Goal: Task Accomplishment & Management: Use online tool/utility

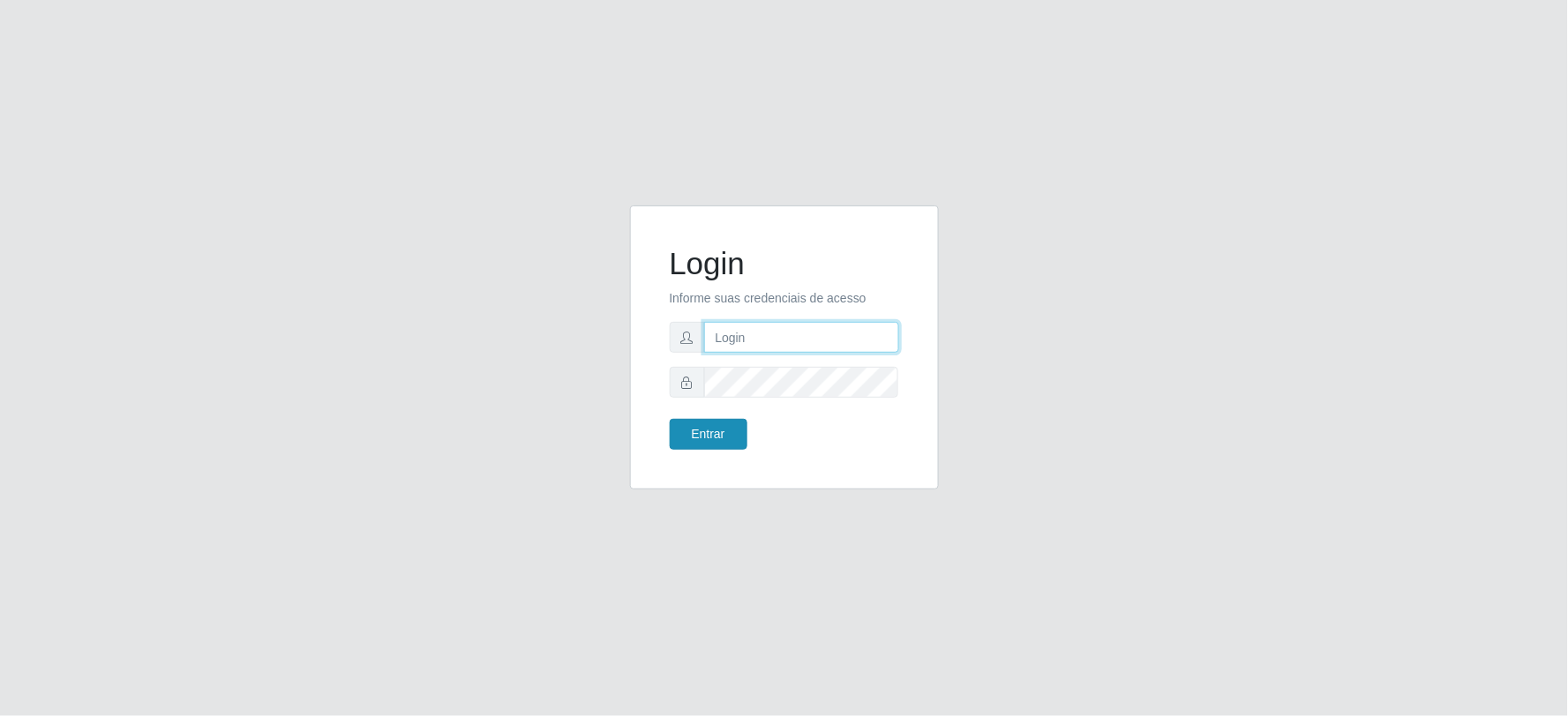
type input "[EMAIL_ADDRESS][DOMAIN_NAME]"
click at [717, 425] on button "Entrar" at bounding box center [709, 433] width 78 height 31
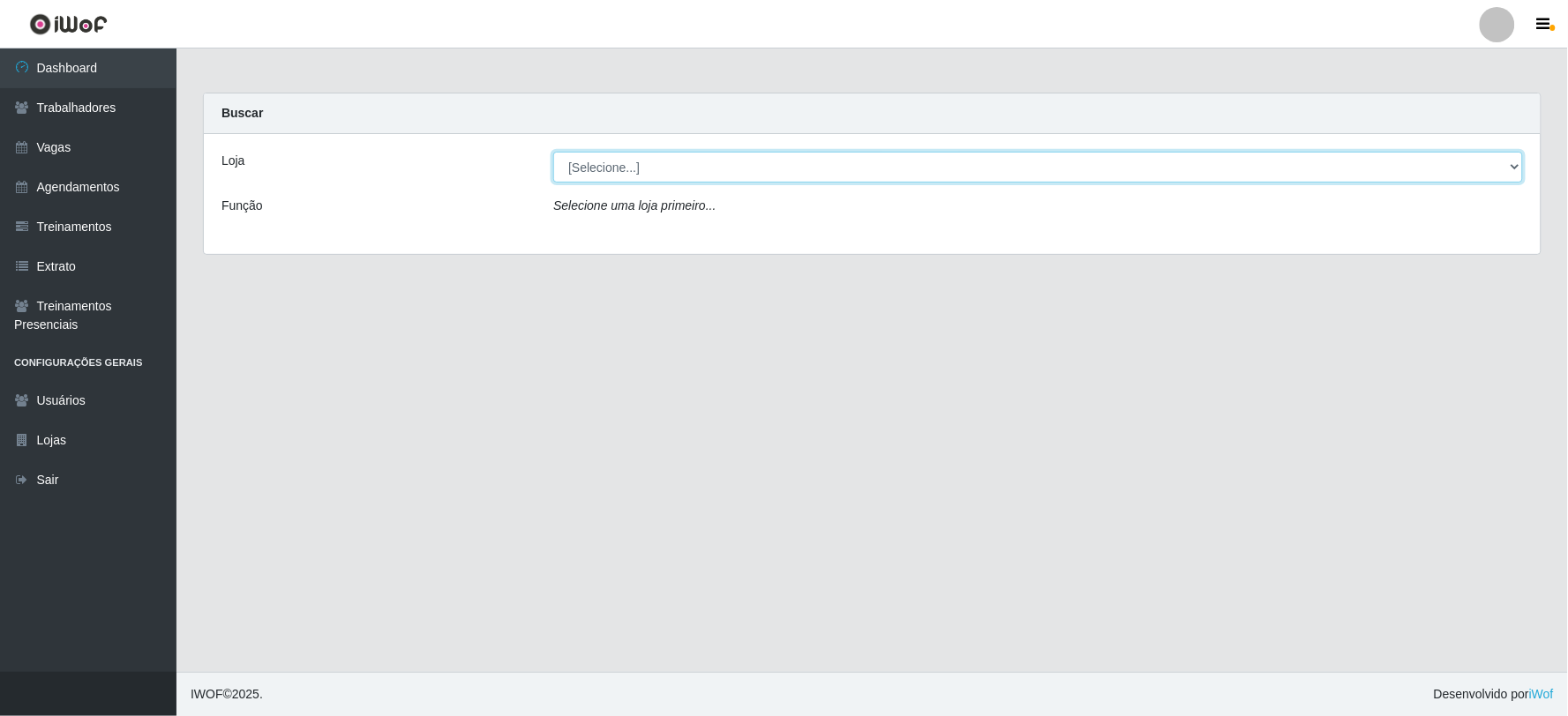
click at [691, 163] on select "[Selecione...] SuperFácil Atacado - Vale do Sol" at bounding box center [1038, 166] width 970 height 31
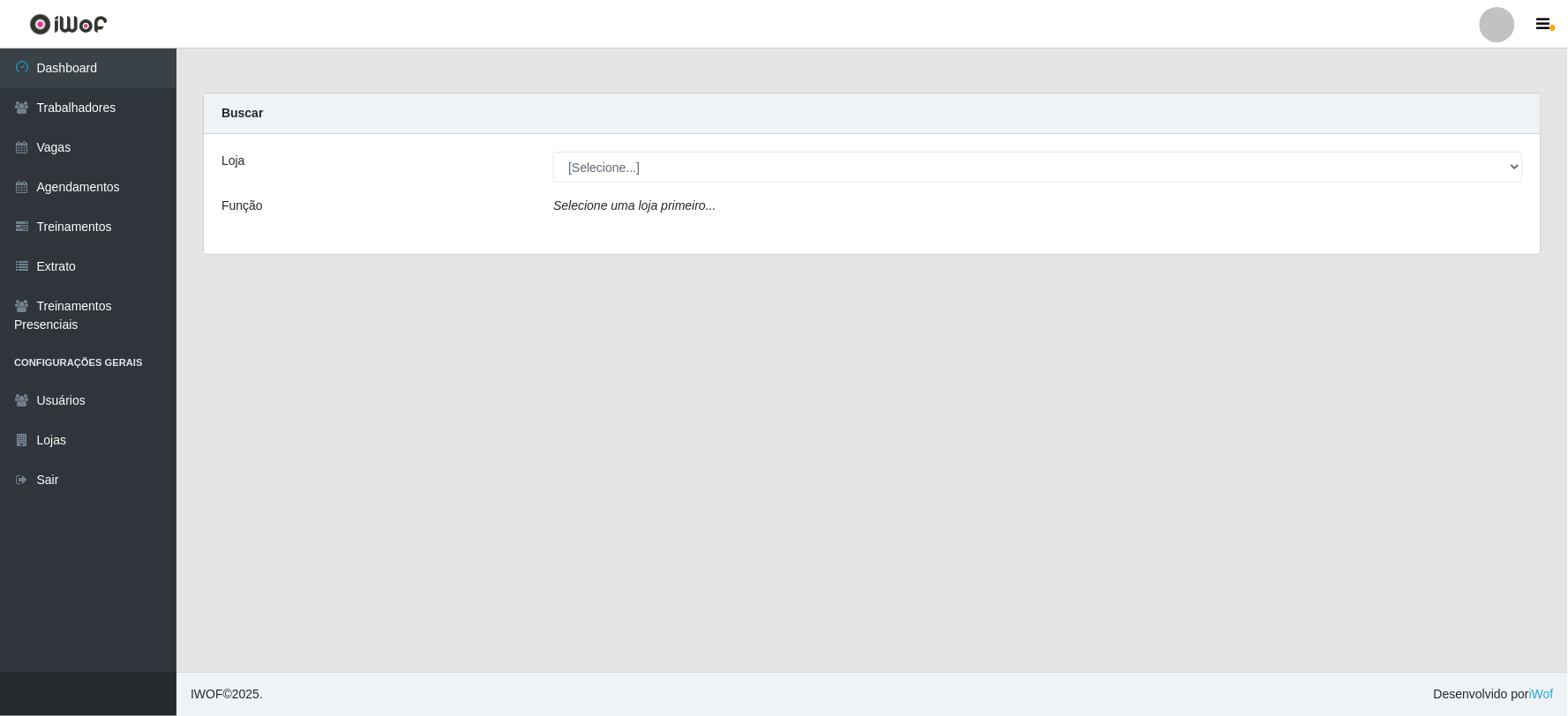
click at [686, 232] on div "Loja [Selecione...] SuperFácil Atacado - Vale do Sol Função Selecione uma loja …" at bounding box center [872, 194] width 1337 height 120
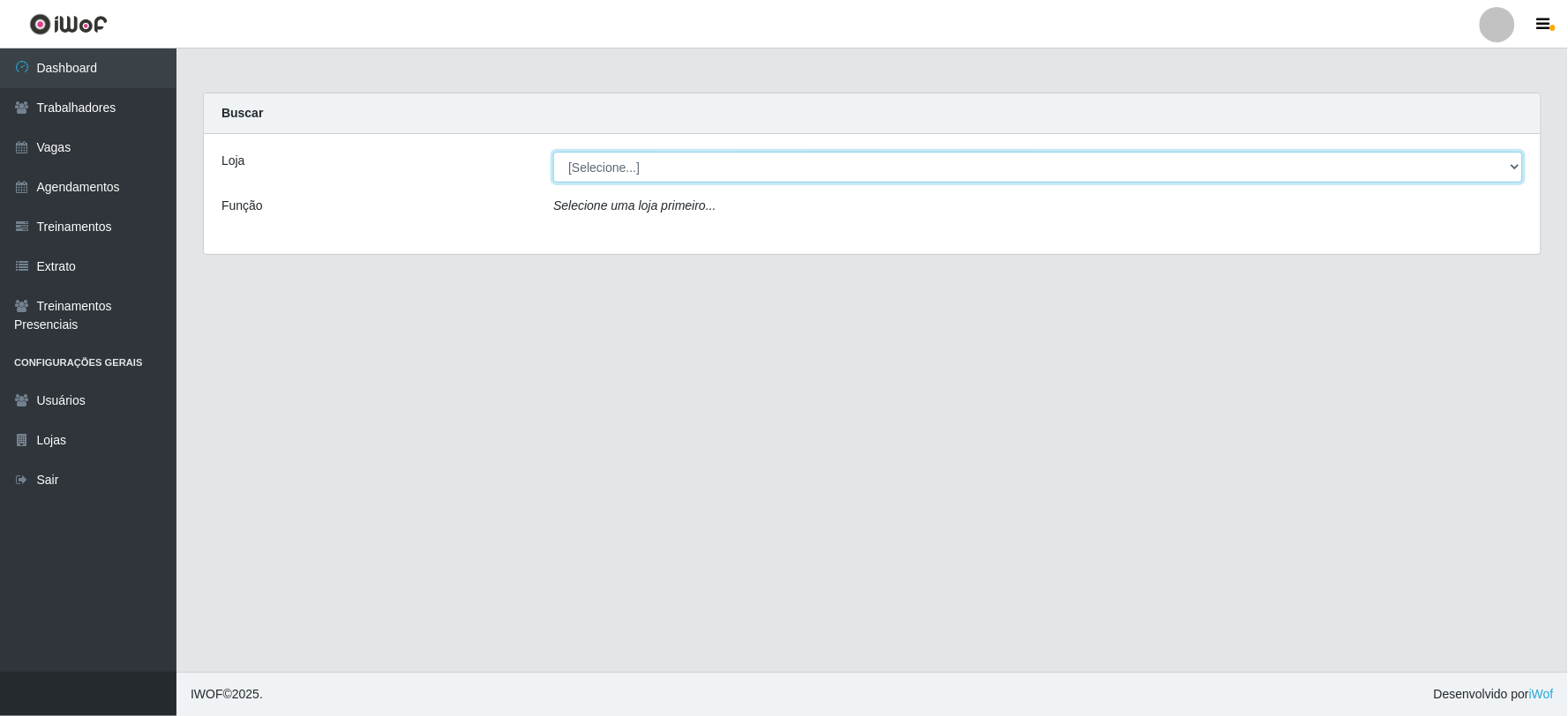
drag, startPoint x: 698, startPoint y: 162, endPoint x: 708, endPoint y: 180, distance: 20.6
click at [698, 162] on select "[Selecione...] SuperFácil Atacado - Vale do Sol" at bounding box center [1038, 166] width 970 height 31
select select "502"
click at [553, 152] on select "[Selecione...] SuperFácil Atacado - Vale do Sol" at bounding box center [1038, 166] width 970 height 31
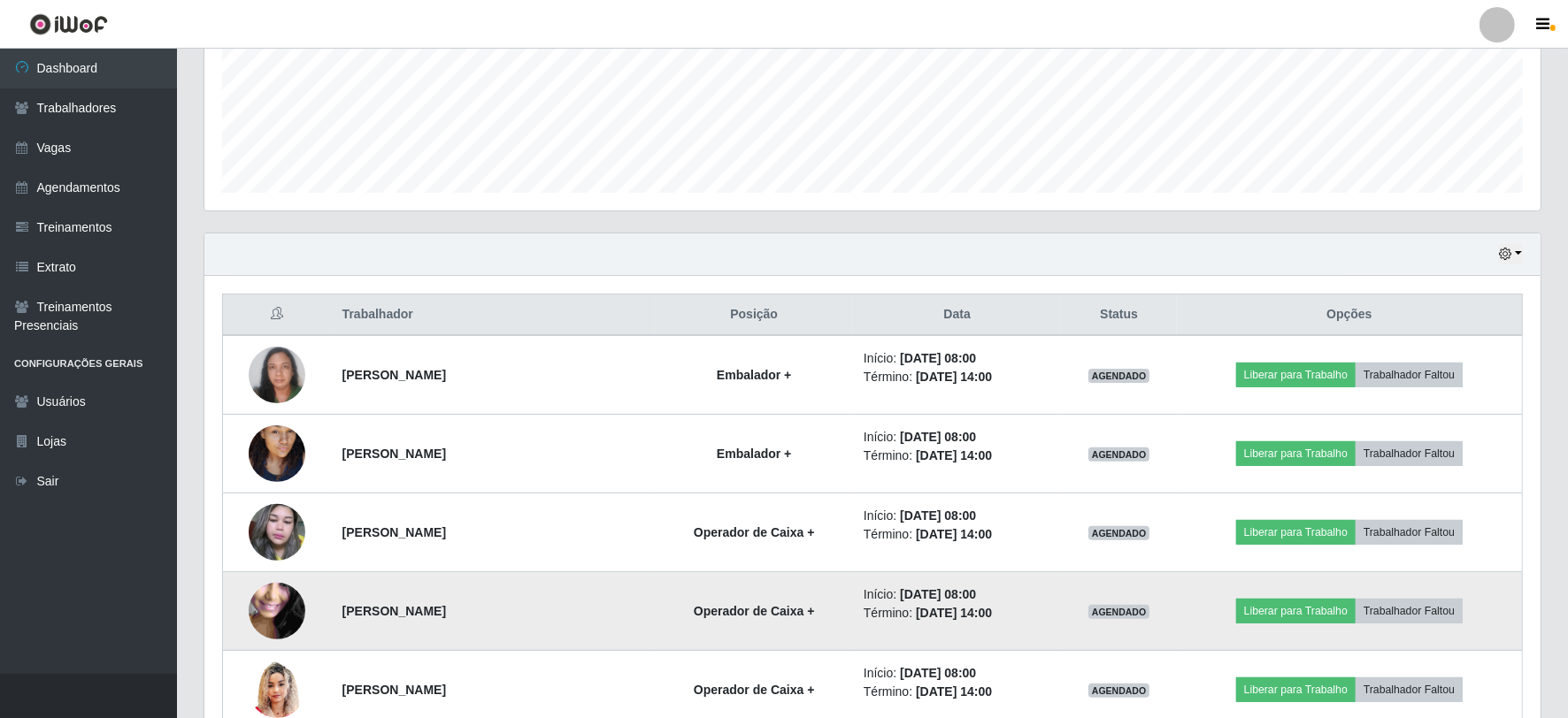
scroll to position [536, 0]
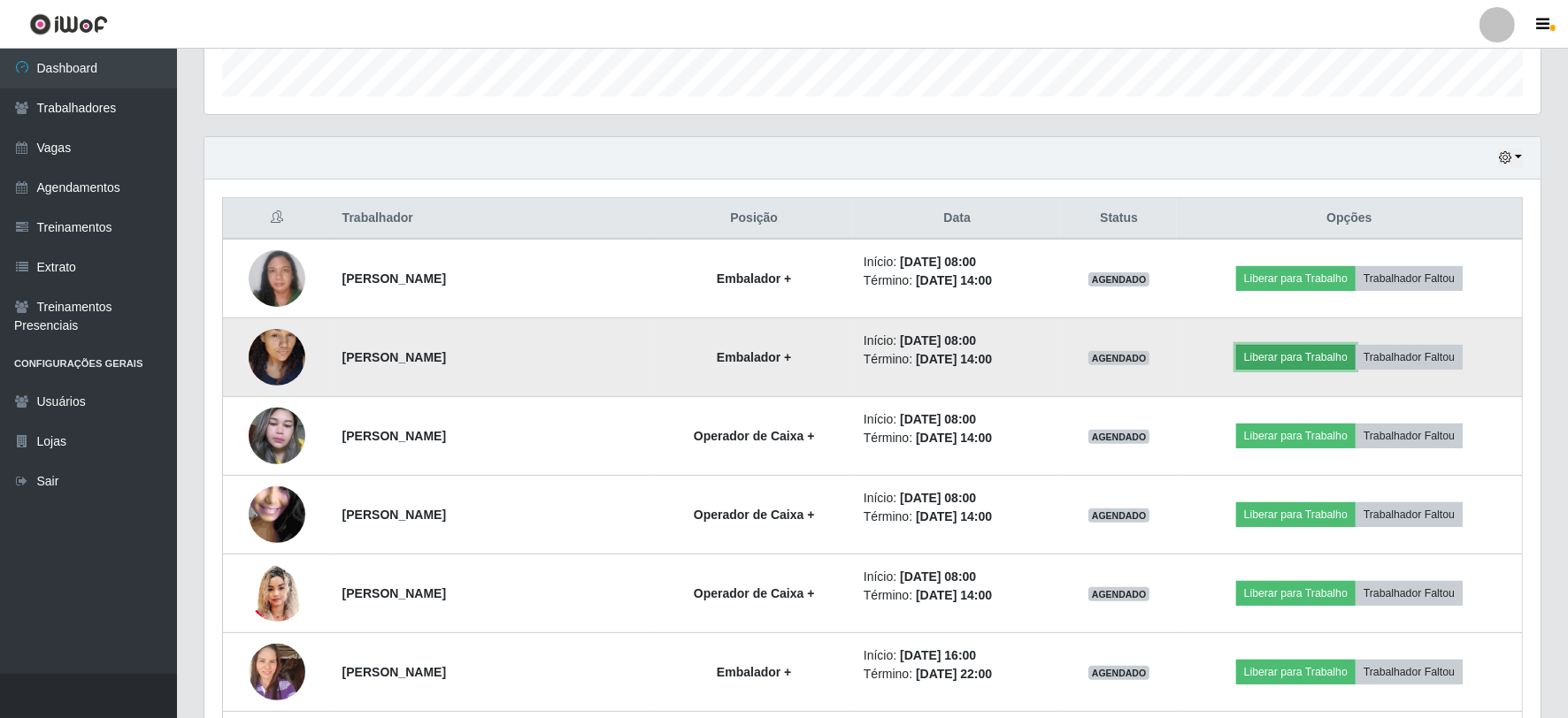
click at [1315, 351] on button "Liberar para Trabalho" at bounding box center [1295, 357] width 120 height 25
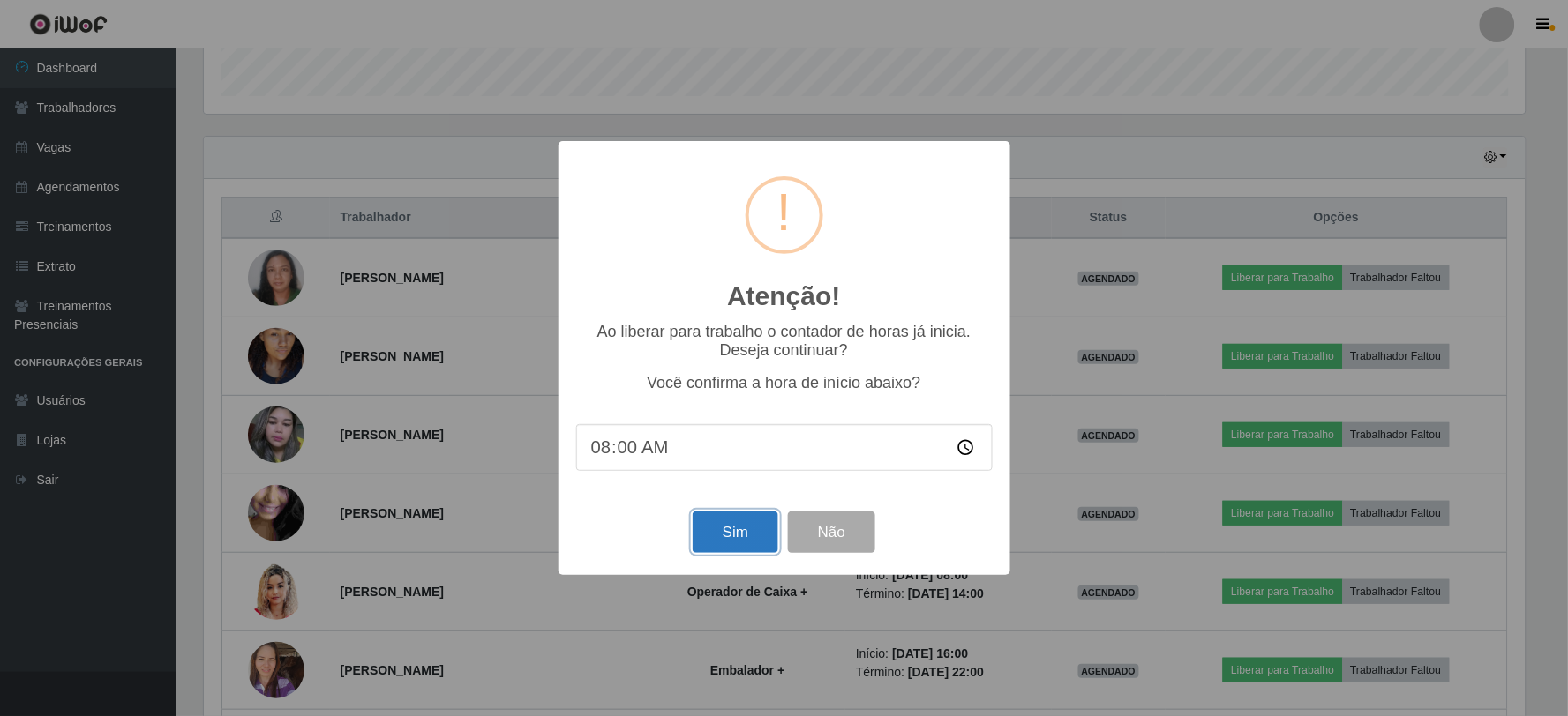
click at [742, 523] on button "Sim" at bounding box center [735, 532] width 86 height 41
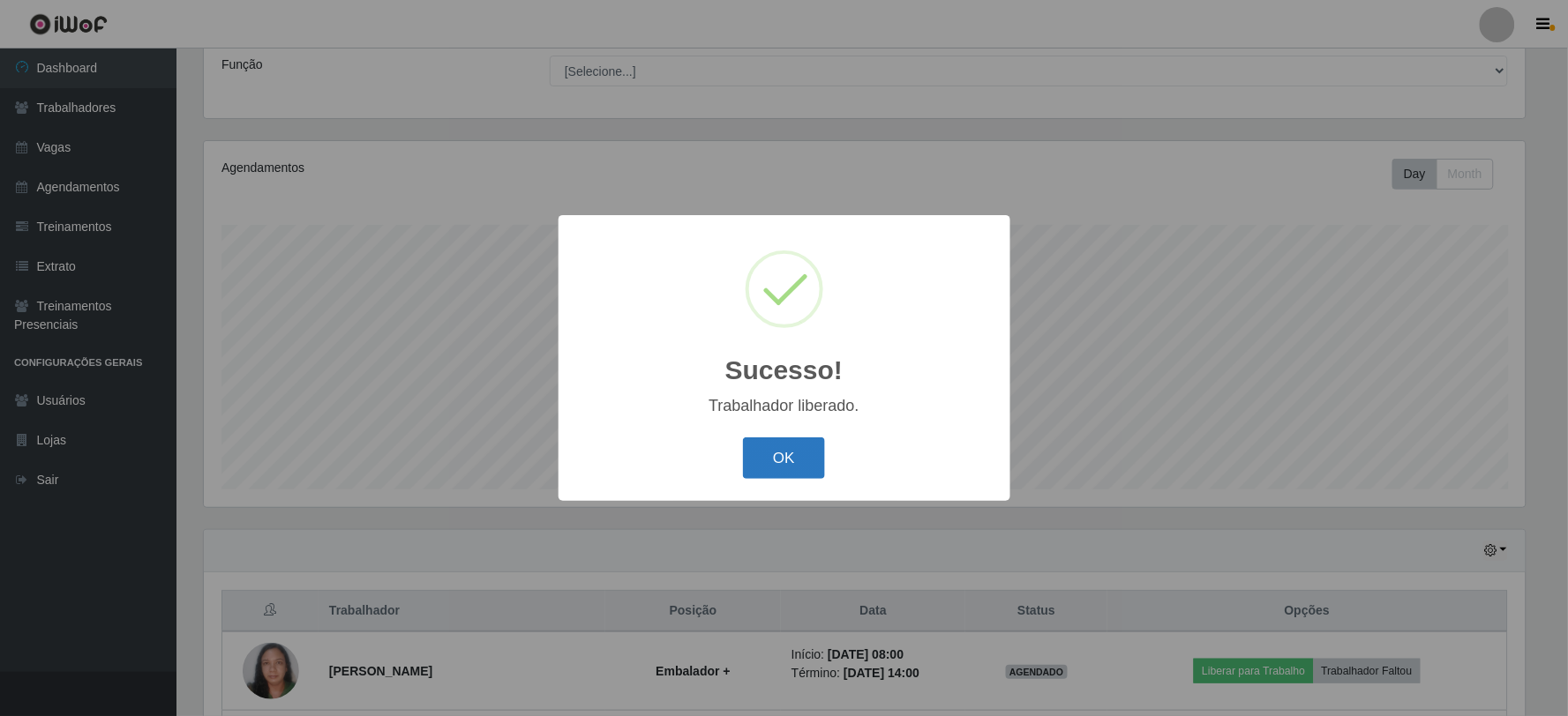
click at [785, 468] on button "OK" at bounding box center [784, 458] width 82 height 41
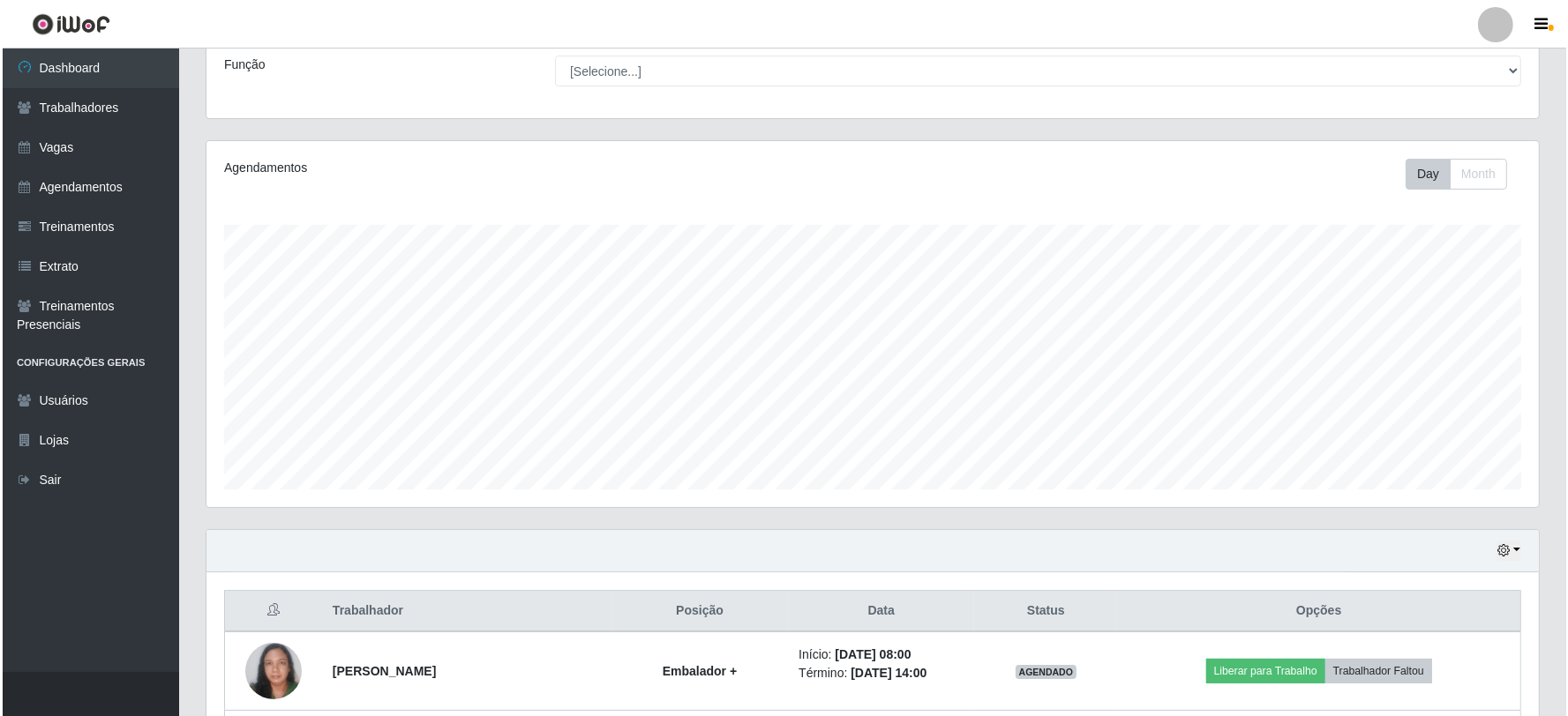
scroll to position [337, 0]
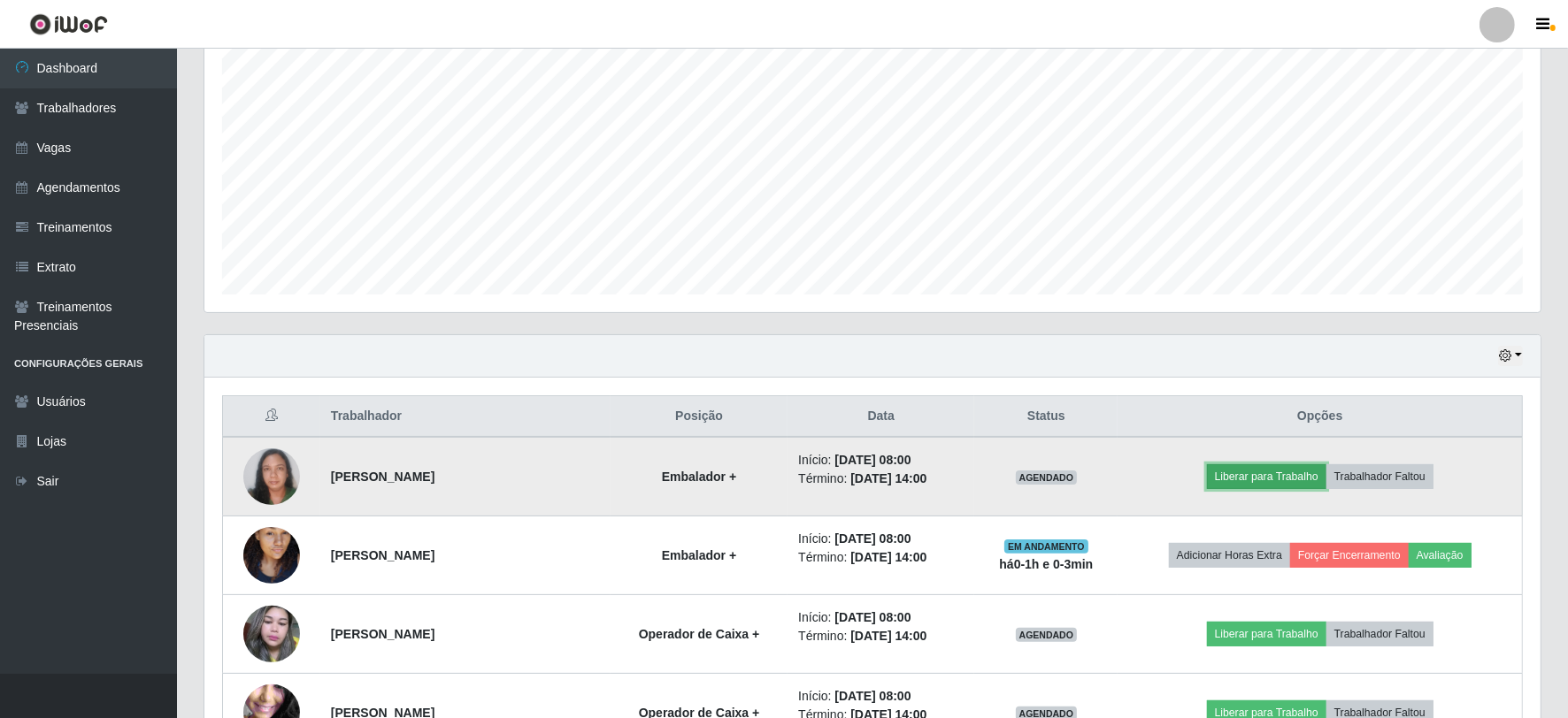
click at [1280, 476] on button "Liberar para Trabalho" at bounding box center [1266, 476] width 120 height 25
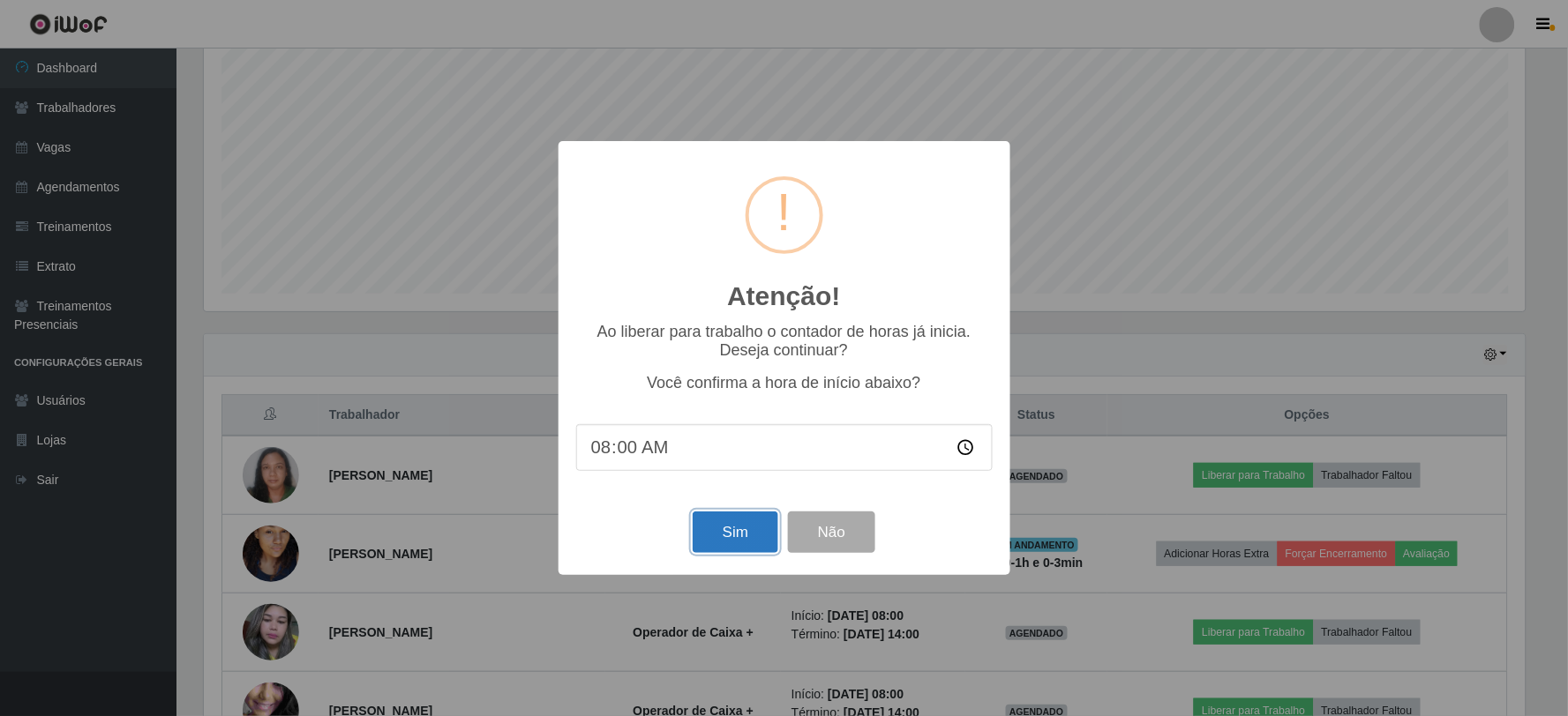
click at [741, 536] on button "Sim" at bounding box center [735, 532] width 86 height 41
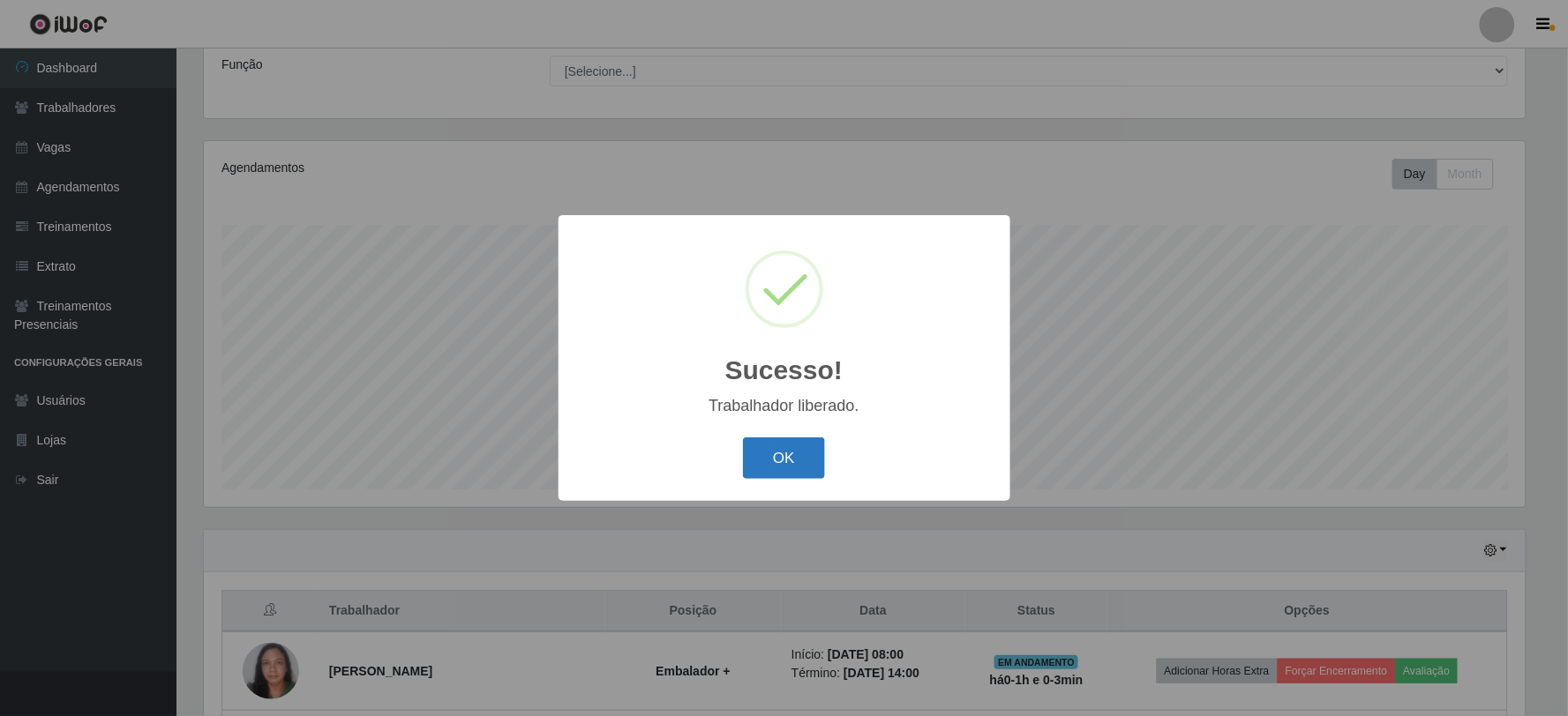
click at [764, 463] on button "OK" at bounding box center [784, 458] width 82 height 41
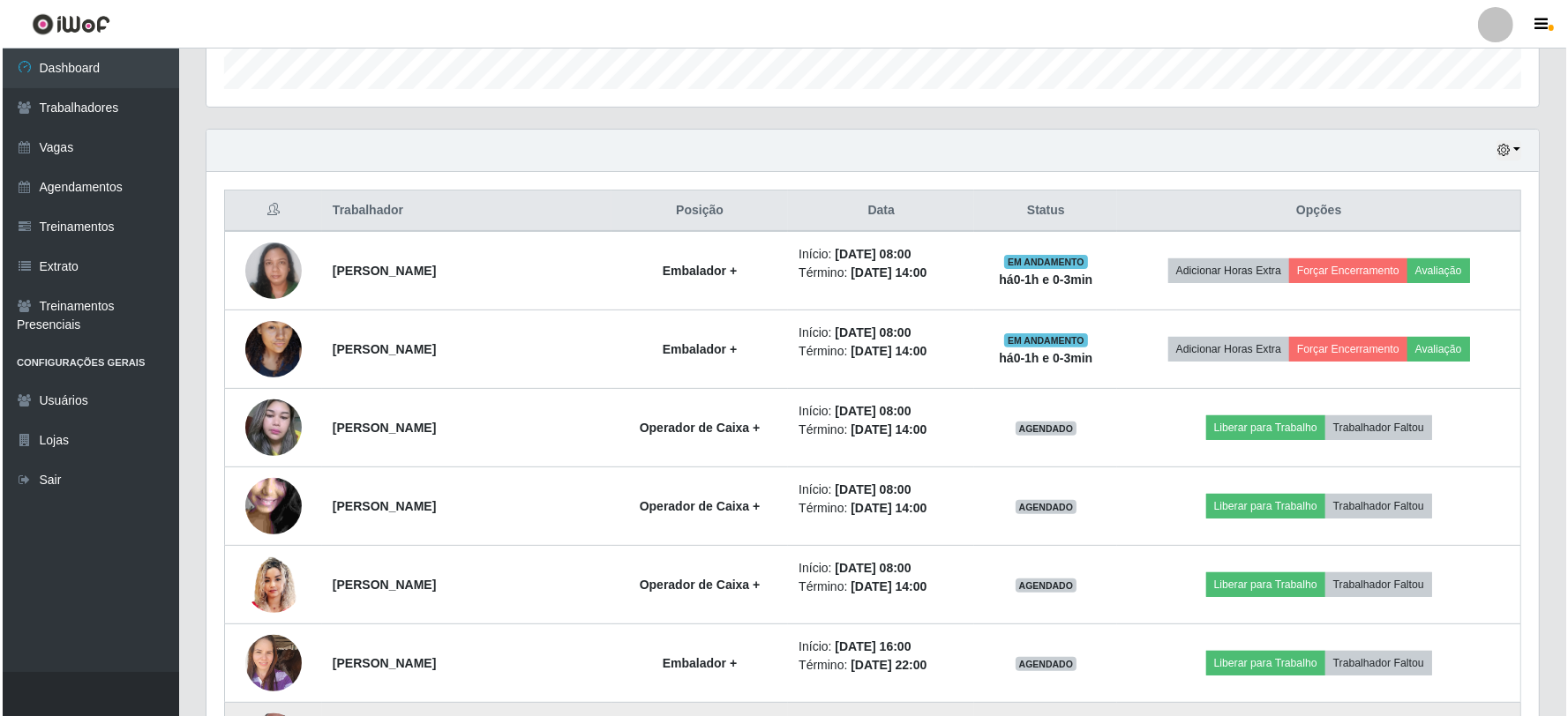
scroll to position [630, 0]
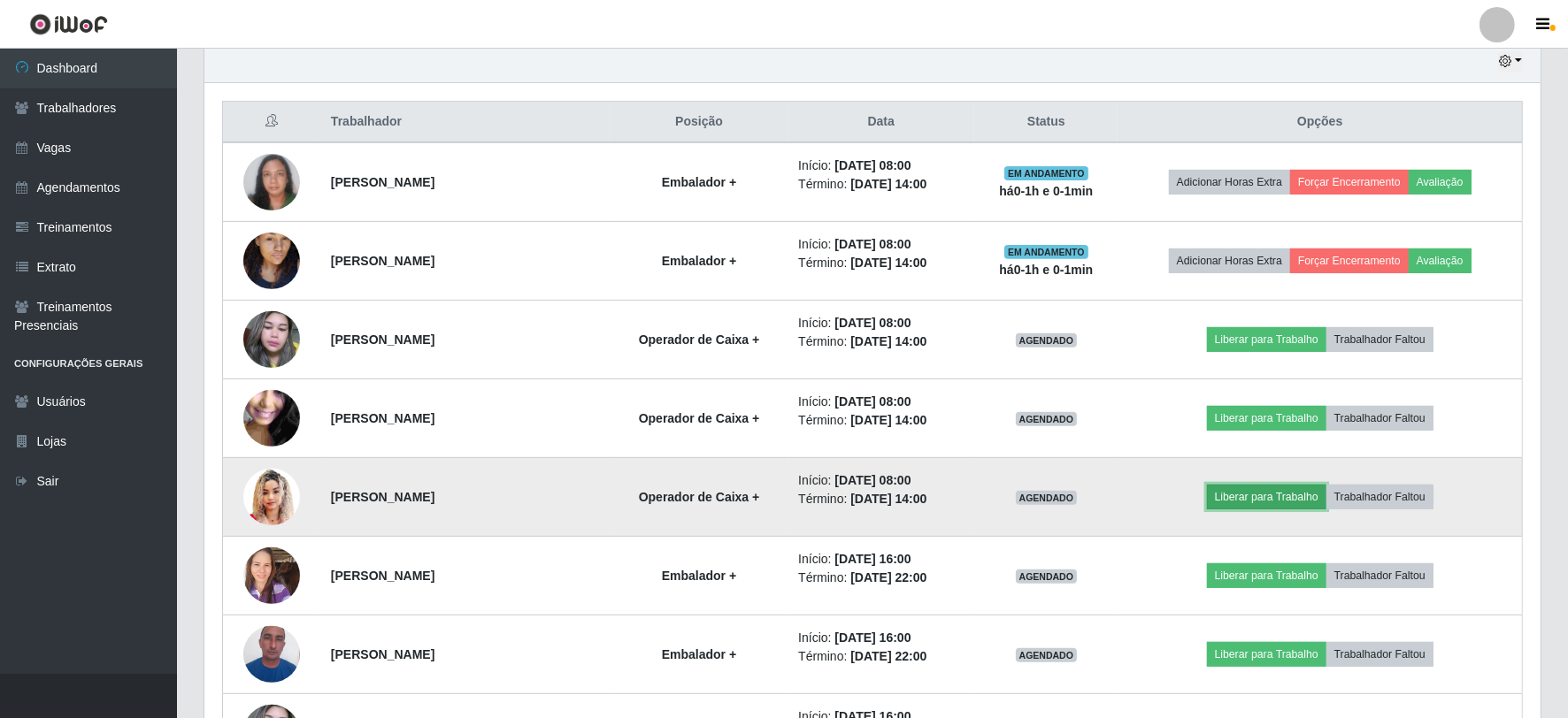
click at [1298, 491] on button "Liberar para Trabalho" at bounding box center [1266, 497] width 120 height 25
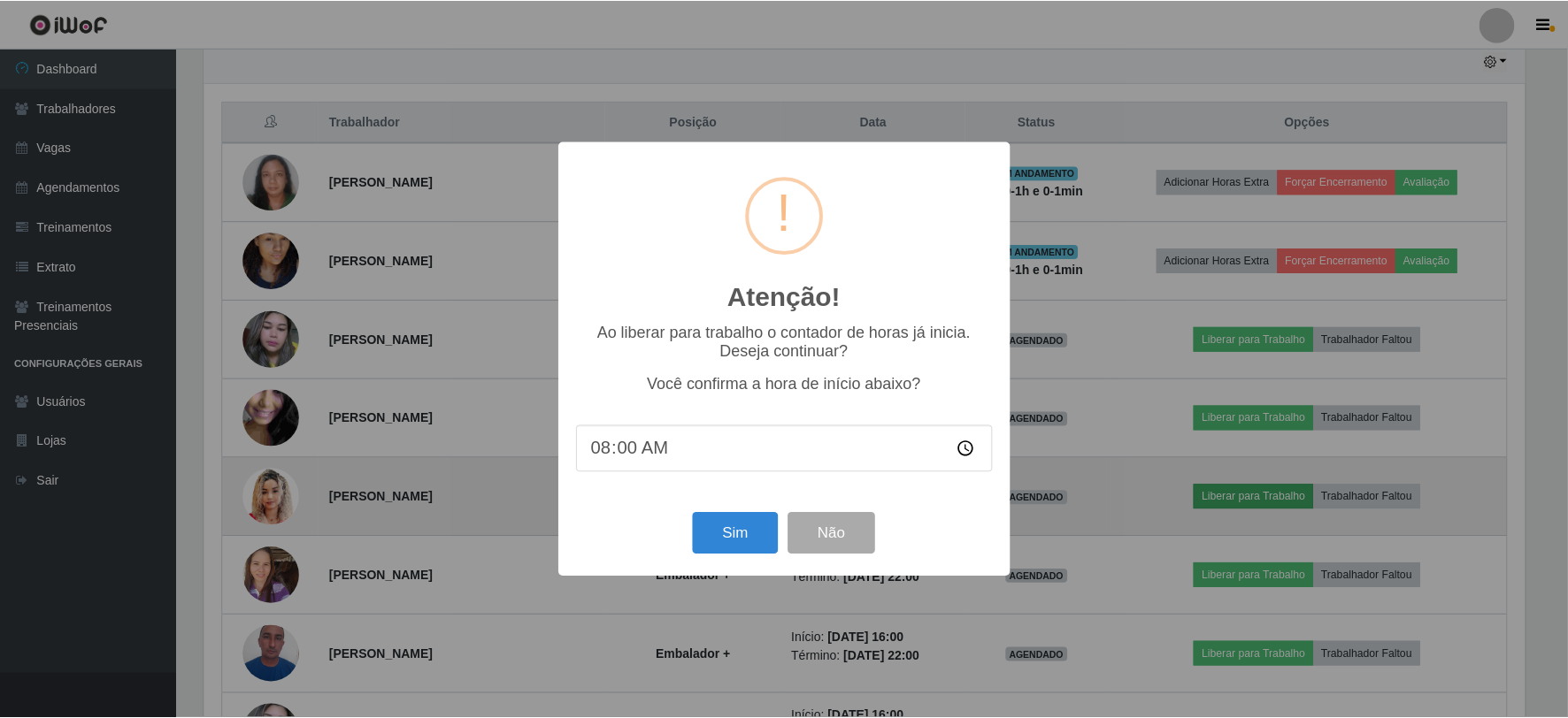
scroll to position [366, 1324]
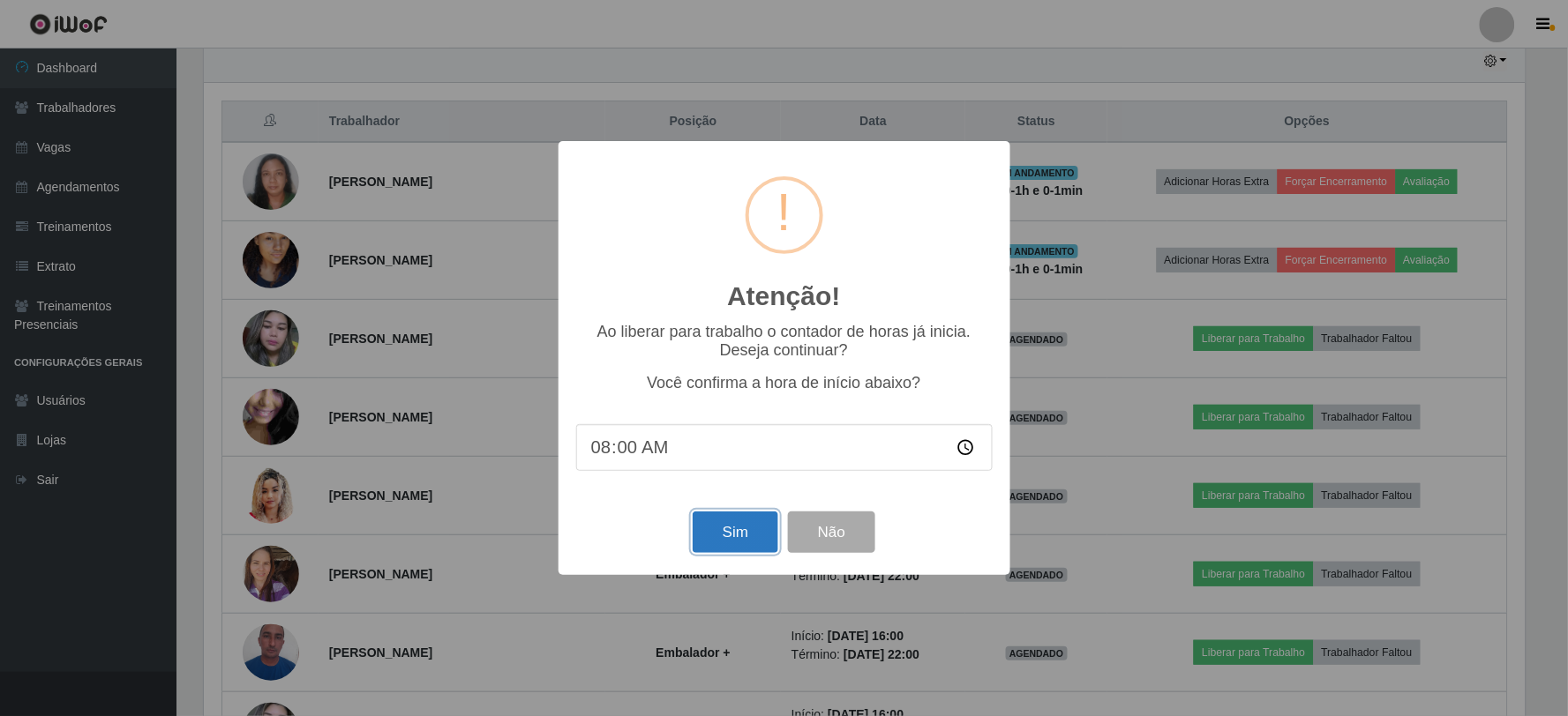
click at [728, 539] on button "Sim" at bounding box center [735, 532] width 86 height 41
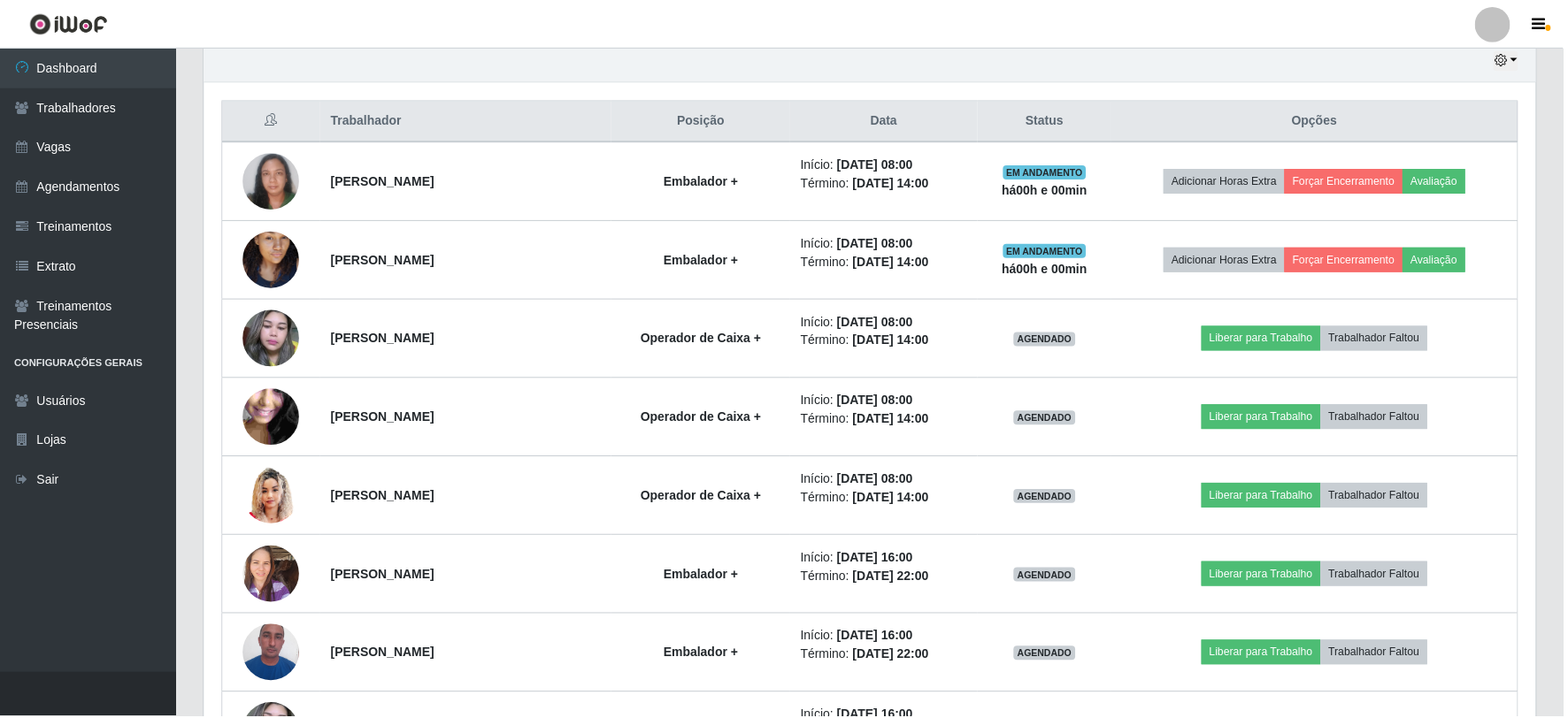
scroll to position [141, 0]
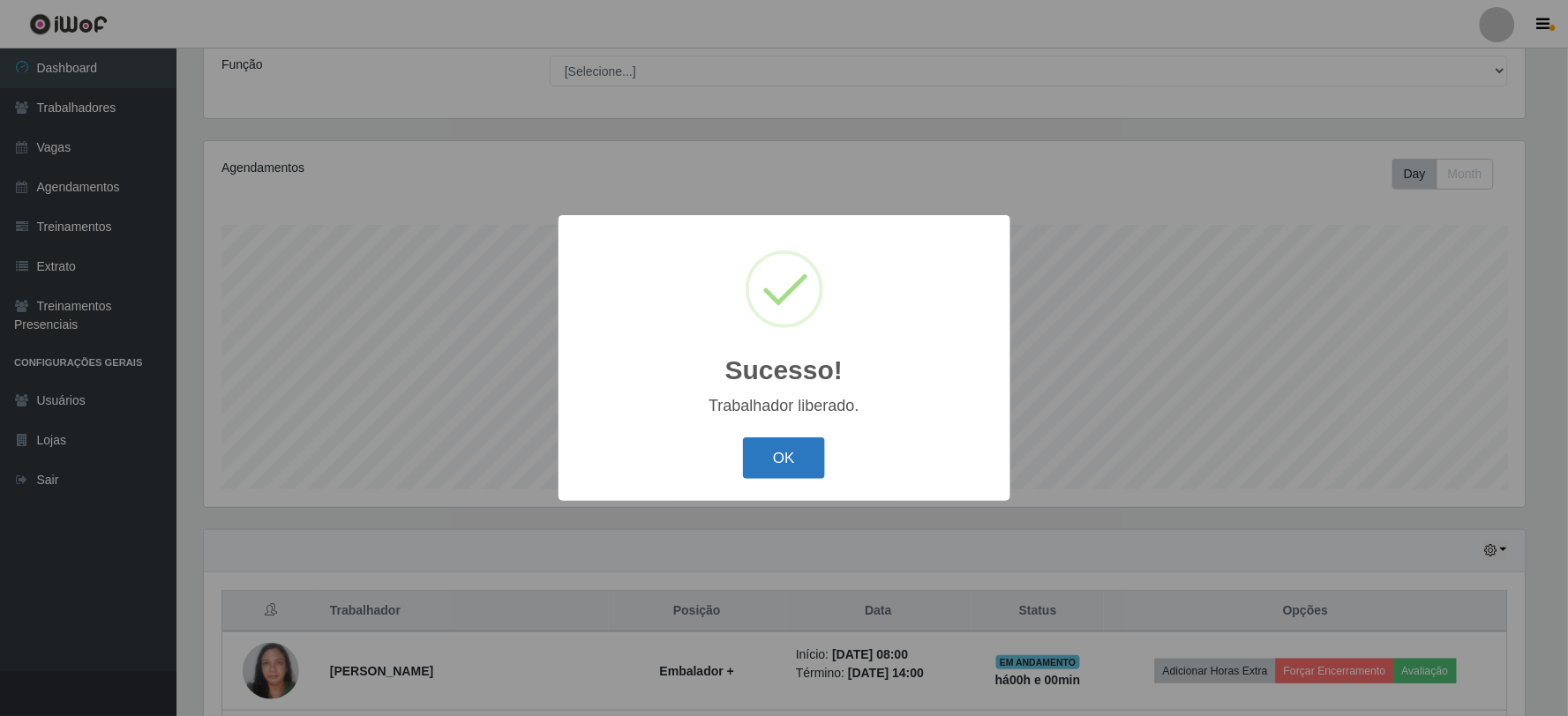
click at [788, 470] on button "OK" at bounding box center [784, 458] width 82 height 41
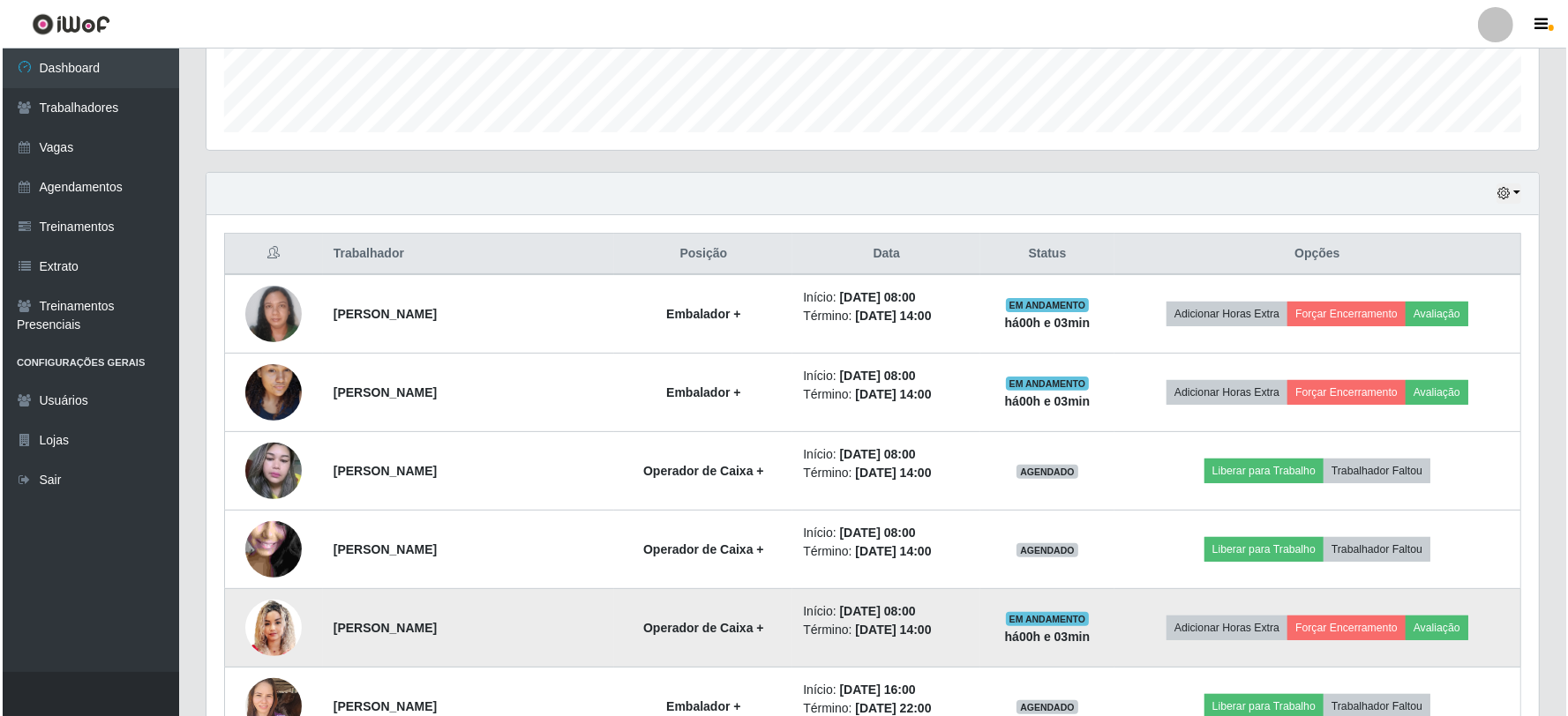
scroll to position [533, 0]
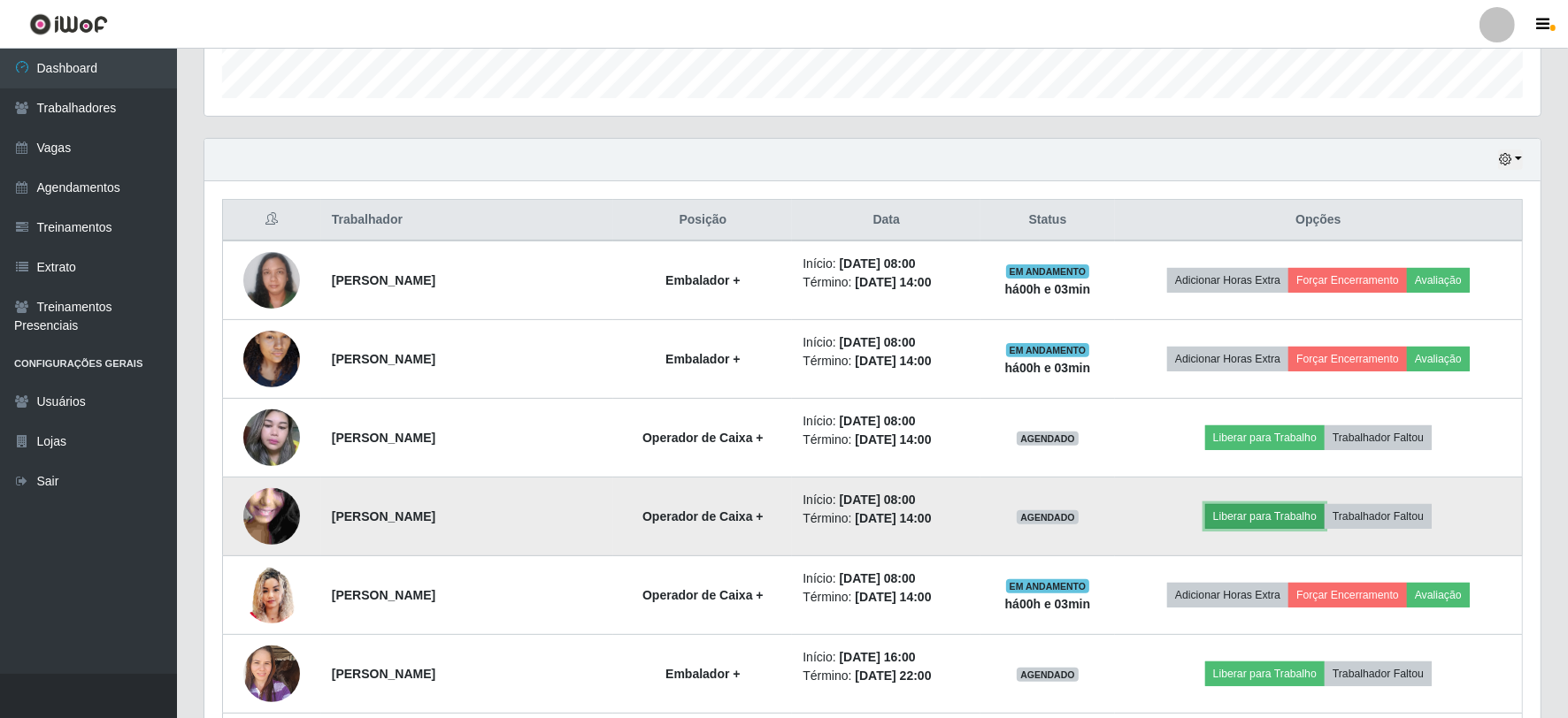
click at [1280, 511] on button "Liberar para Trabalho" at bounding box center [1265, 516] width 120 height 25
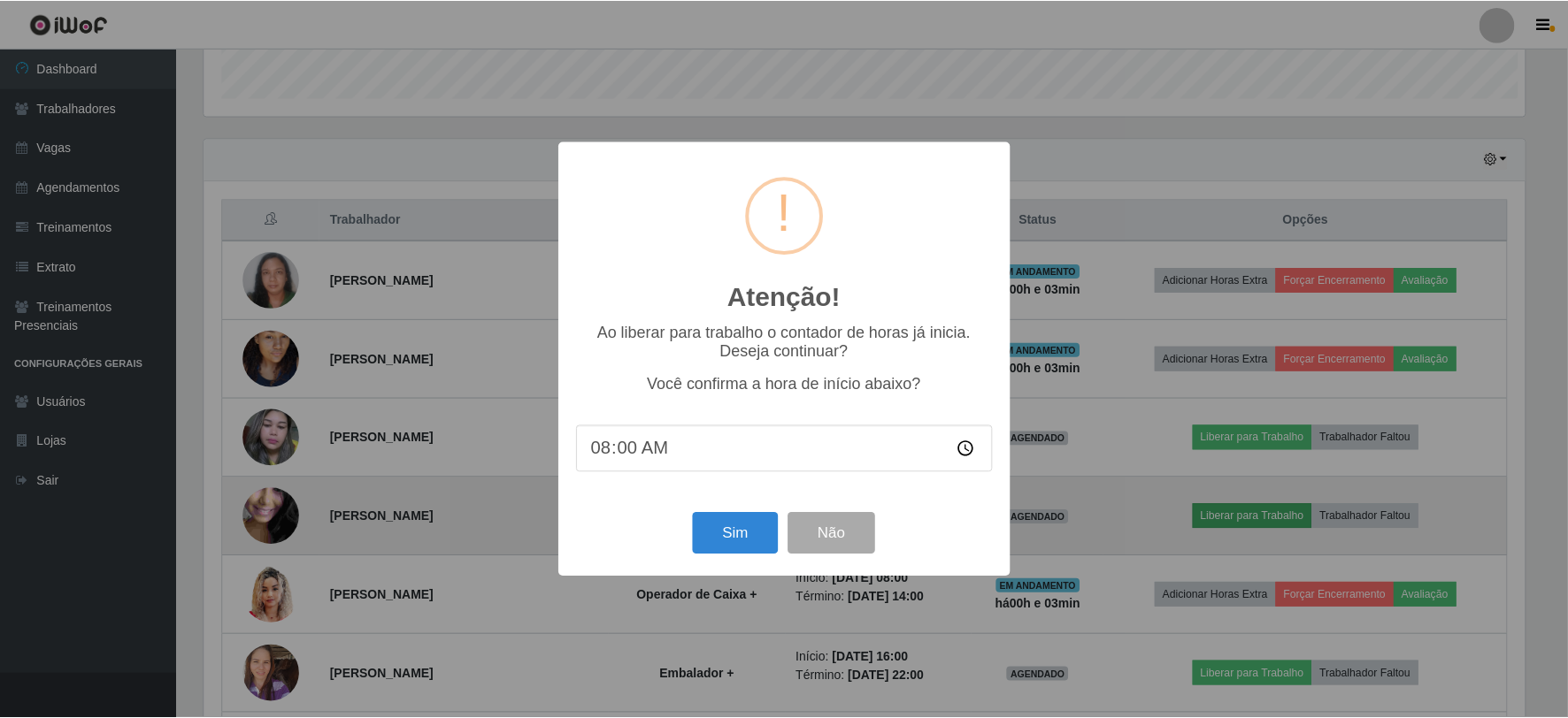
scroll to position [366, 1324]
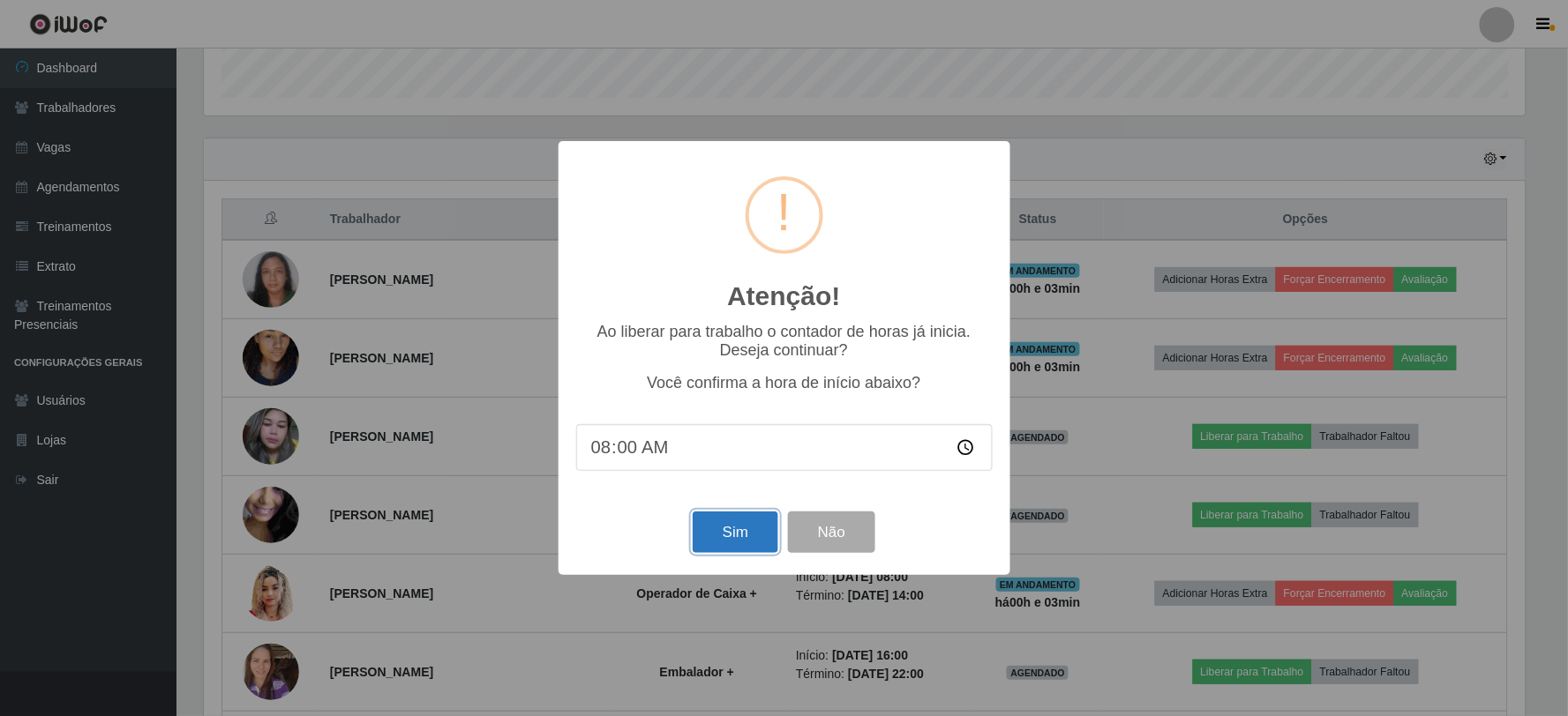
click at [751, 540] on button "Sim" at bounding box center [735, 532] width 86 height 41
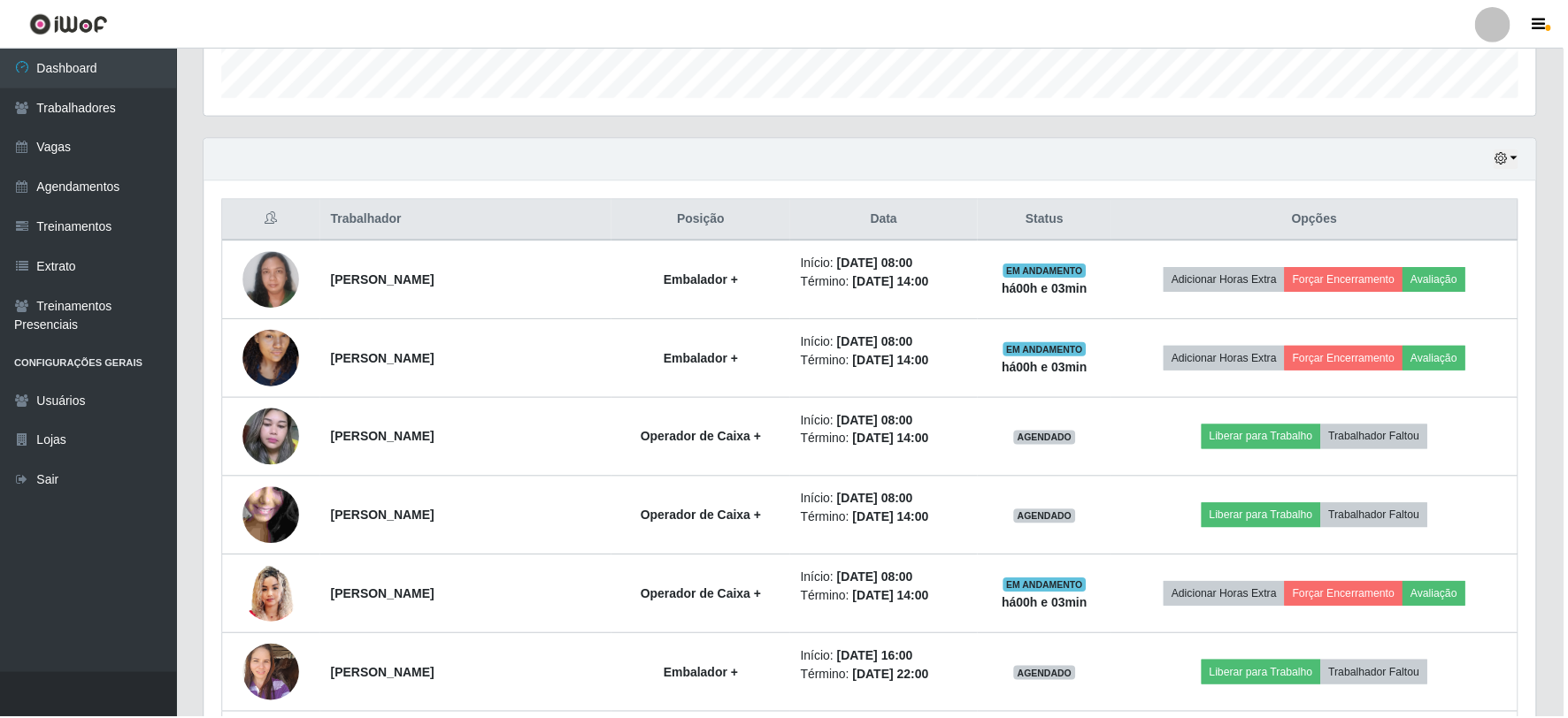
scroll to position [141, 0]
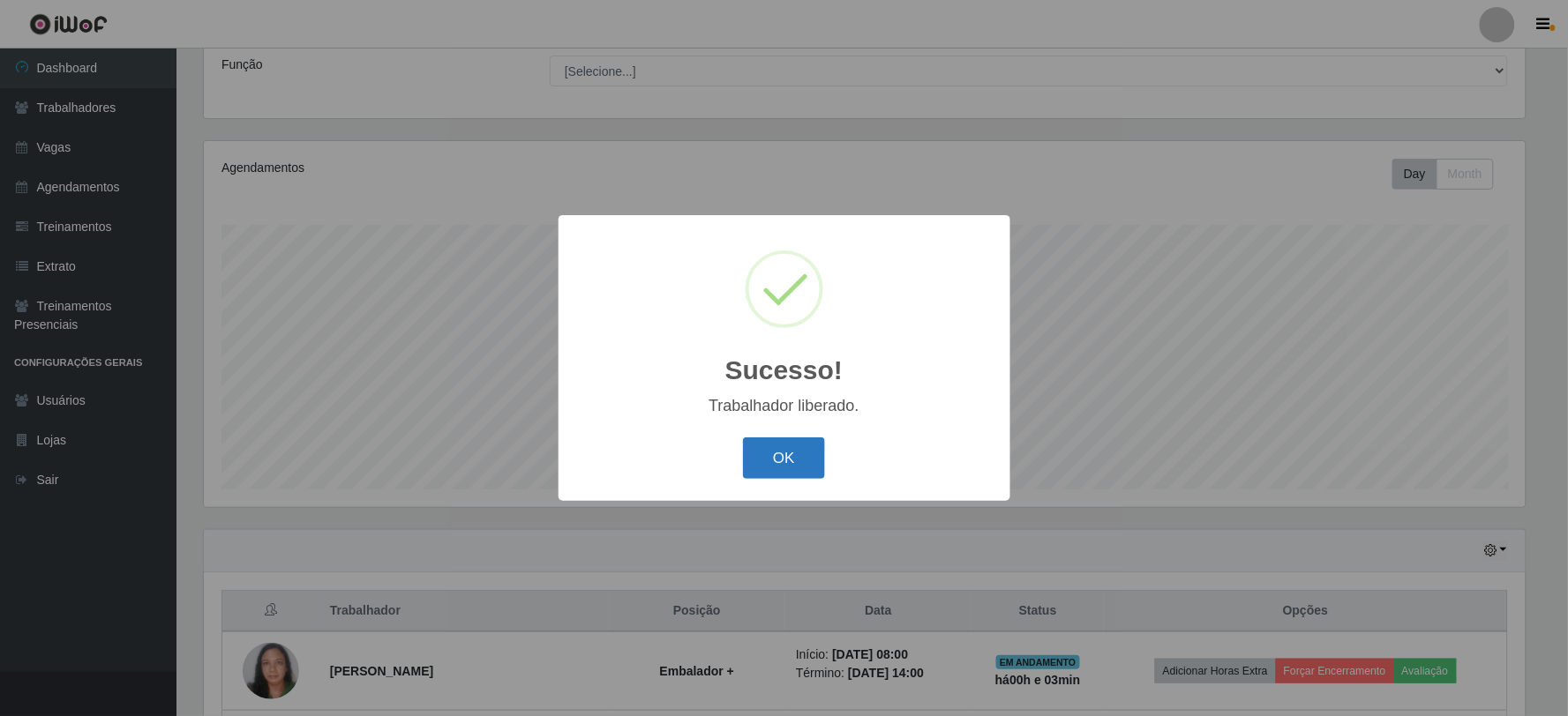
click at [779, 455] on button "OK" at bounding box center [784, 458] width 82 height 41
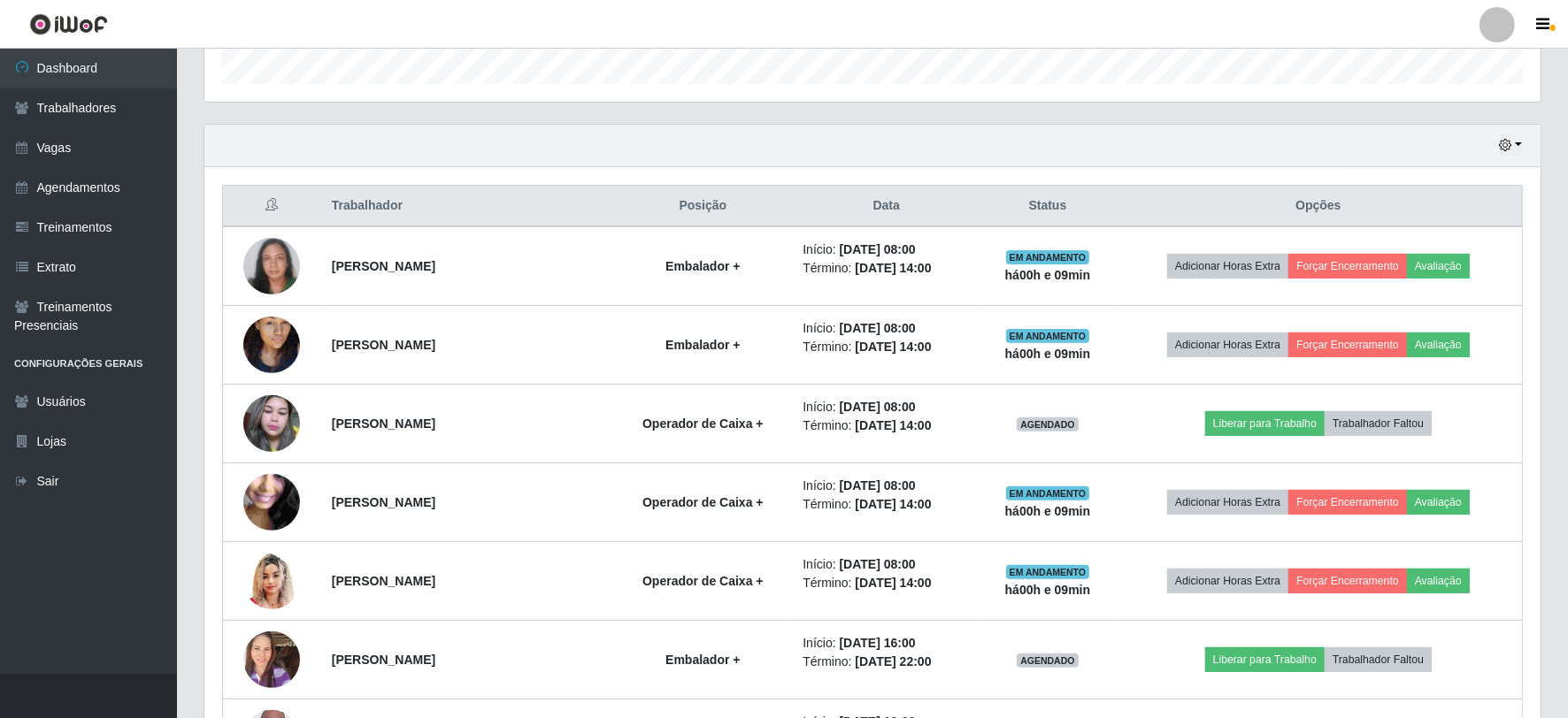
scroll to position [632, 0]
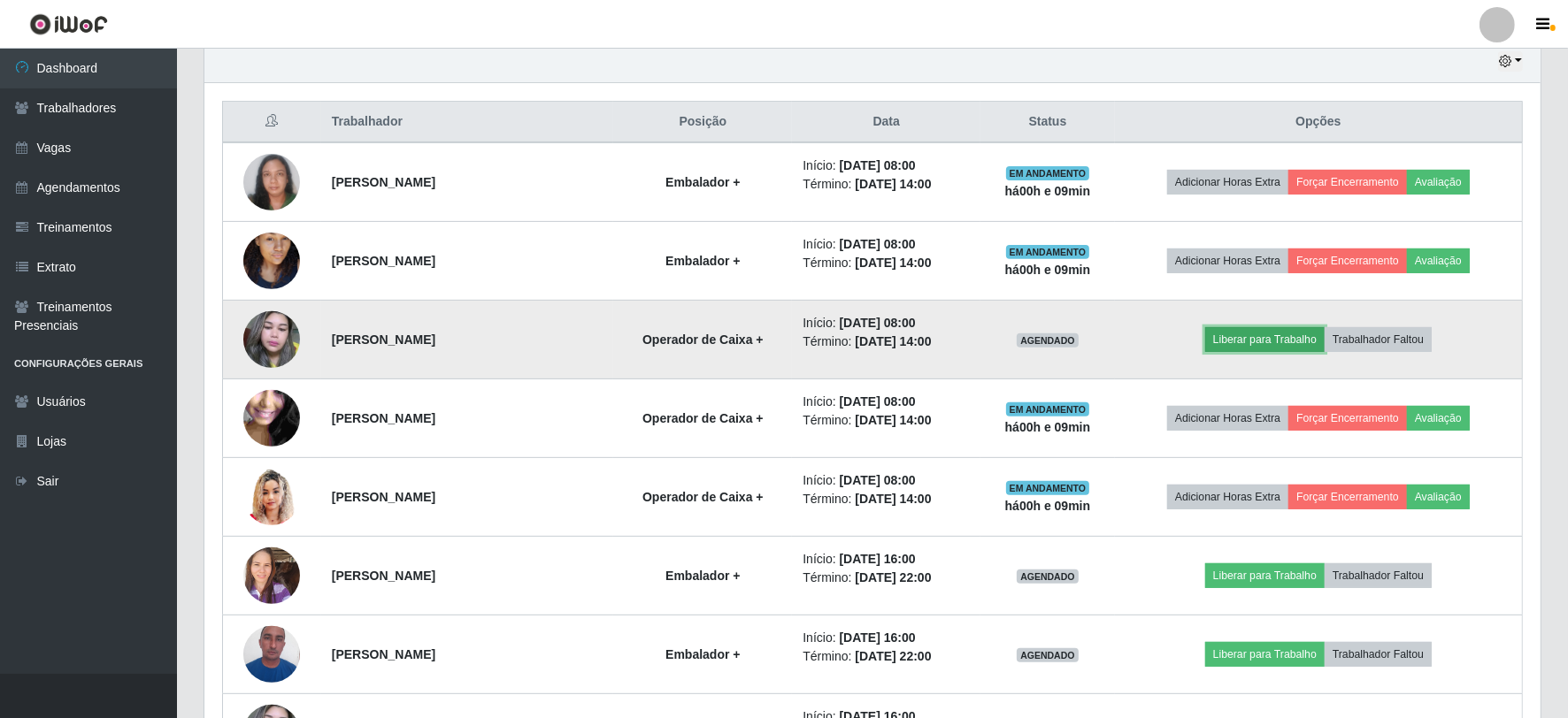
click at [1283, 343] on button "Liberar para Trabalho" at bounding box center [1265, 339] width 120 height 25
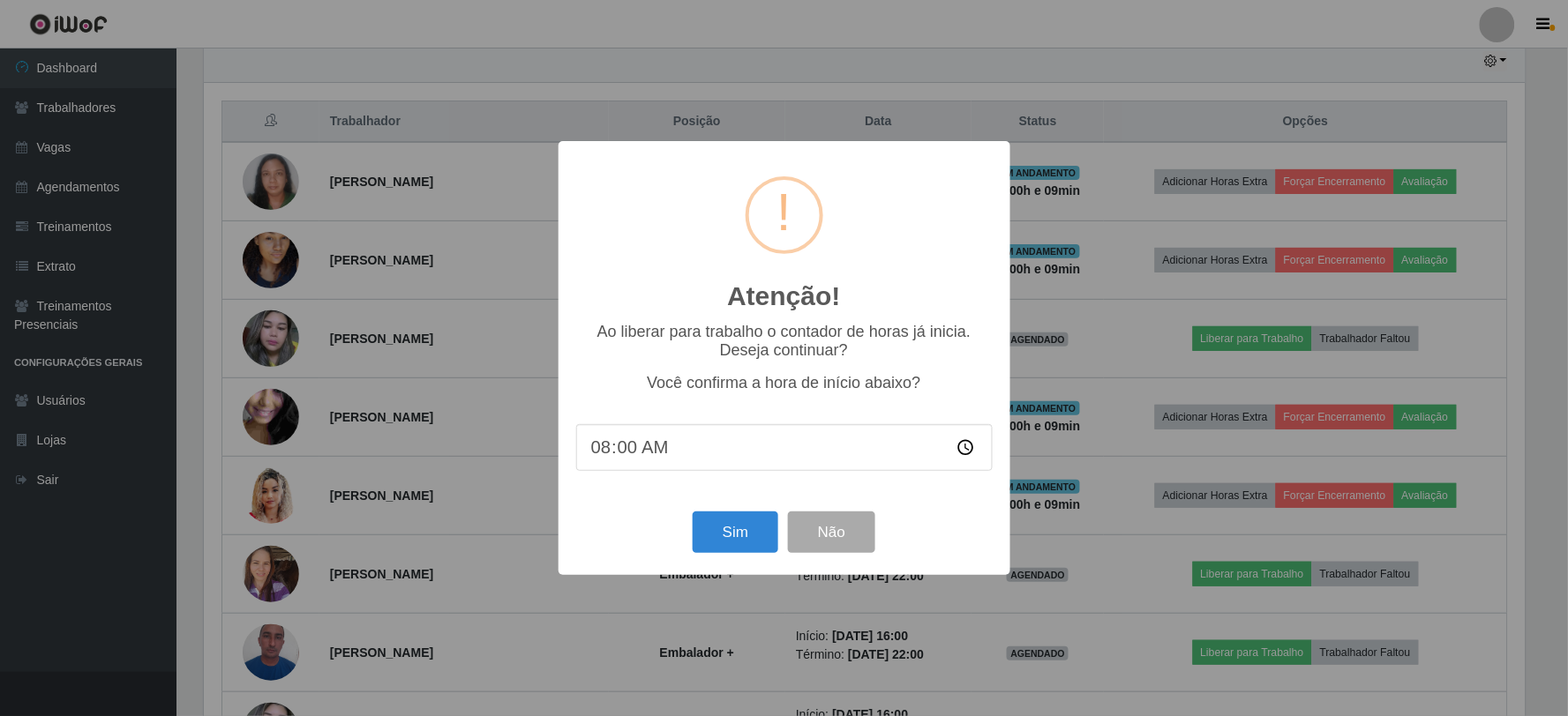
click at [632, 446] on input "08:00" at bounding box center [784, 447] width 417 height 46
type input "08:07"
click at [752, 527] on button "Sim" at bounding box center [735, 532] width 86 height 41
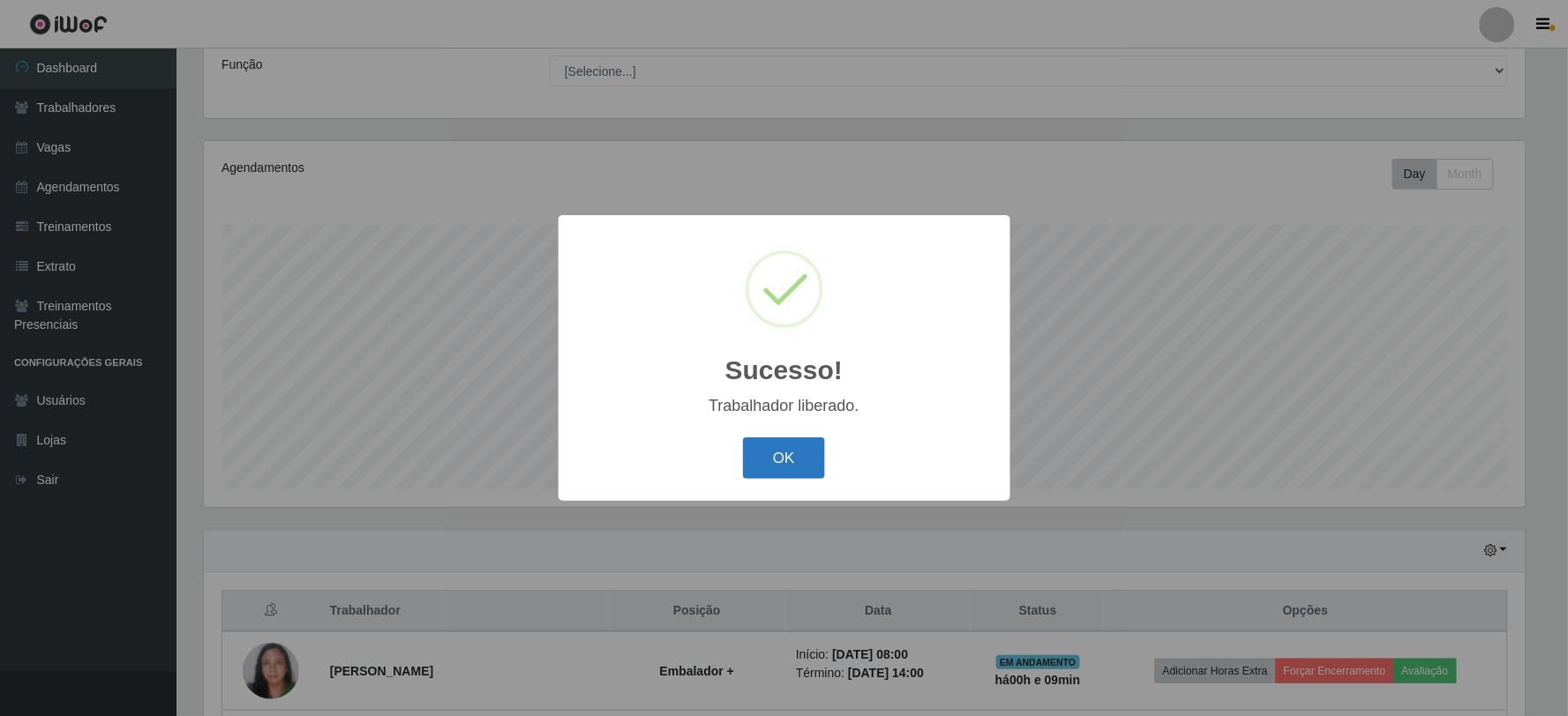
click at [782, 471] on button "OK" at bounding box center [784, 458] width 82 height 41
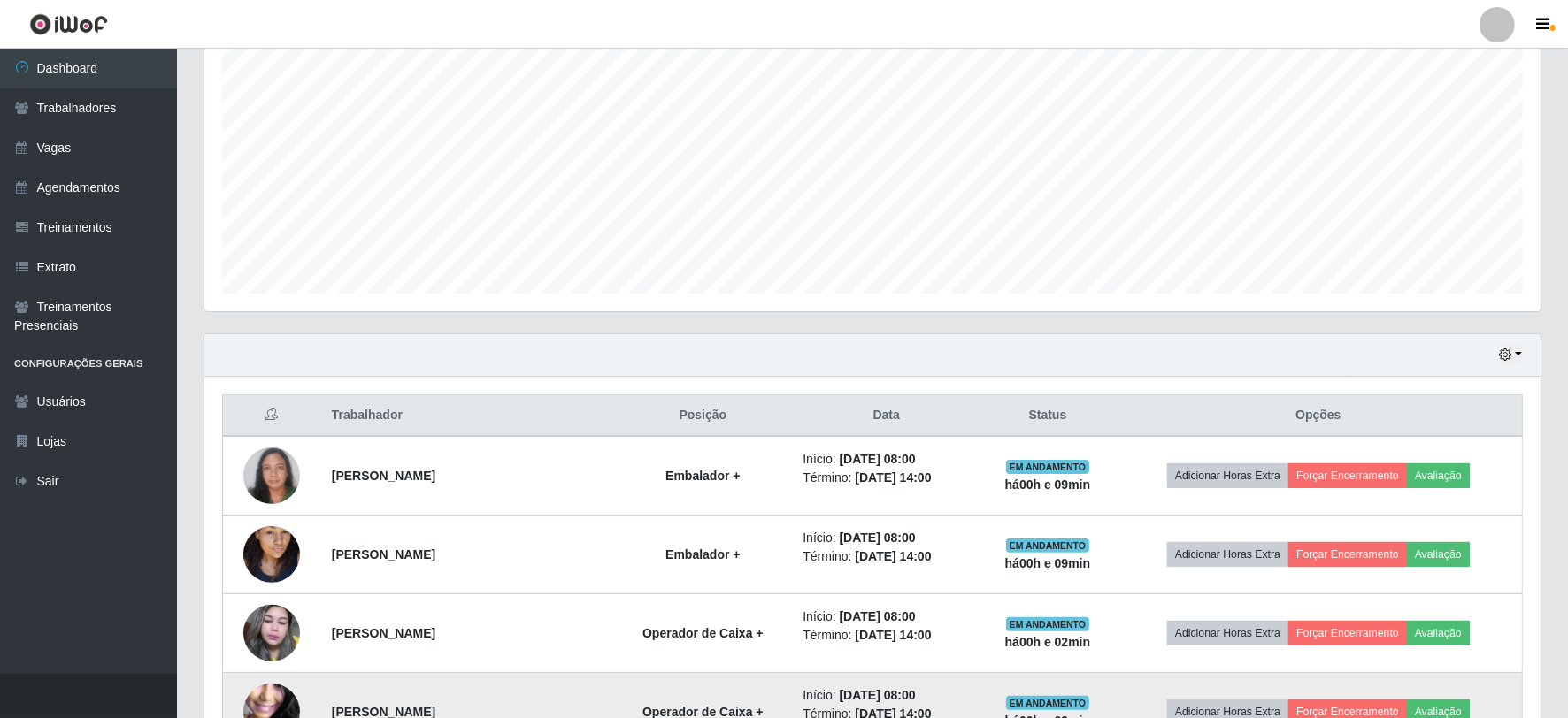
scroll to position [42, 0]
